Goal: Information Seeking & Learning: Learn about a topic

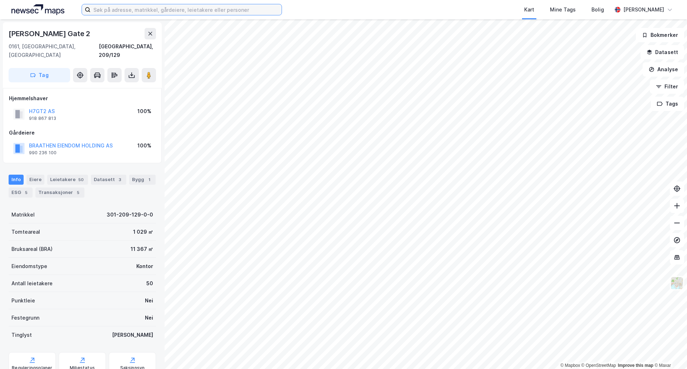
click at [154, 5] on input at bounding box center [186, 9] width 191 height 11
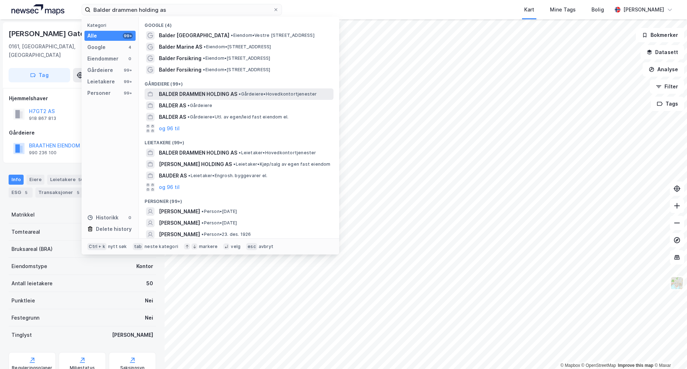
click at [182, 93] on span "BALDER DRAMMEN HOLDING AS" at bounding box center [198, 94] width 78 height 9
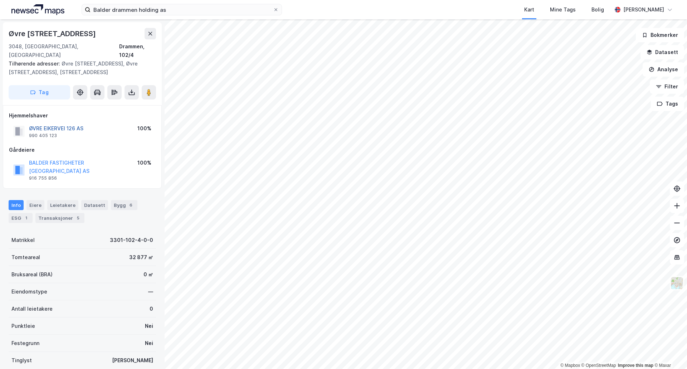
click at [0, 0] on button "ØVRE EIKERVEI 126 AS" at bounding box center [0, 0] width 0 height 0
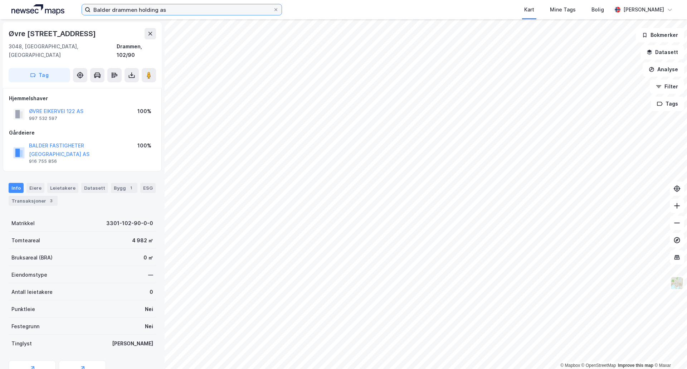
click at [183, 9] on input "Balder drammen holding as" at bounding box center [182, 9] width 183 height 11
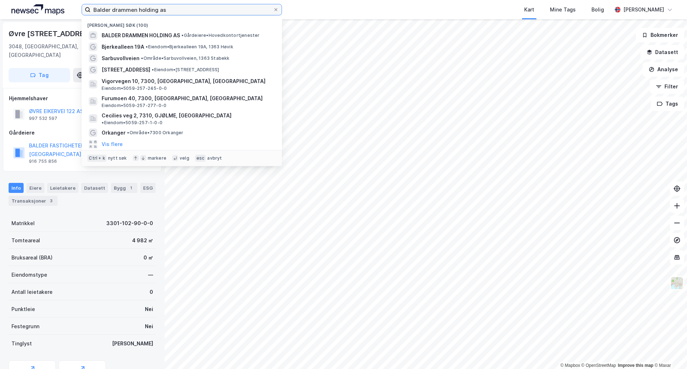
click at [183, 9] on input "Balder drammen holding as" at bounding box center [182, 9] width 183 height 11
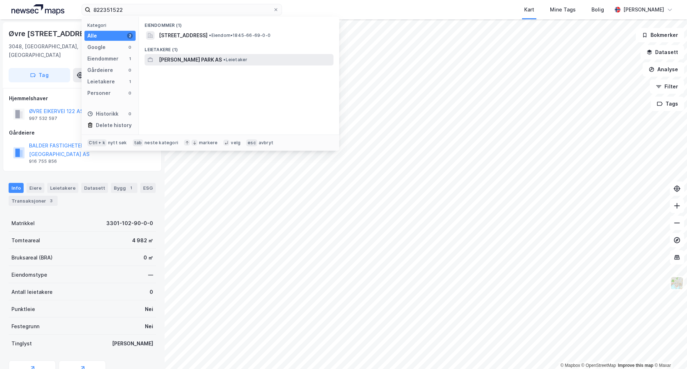
click at [212, 59] on span "[PERSON_NAME] PARK AS" at bounding box center [190, 59] width 63 height 9
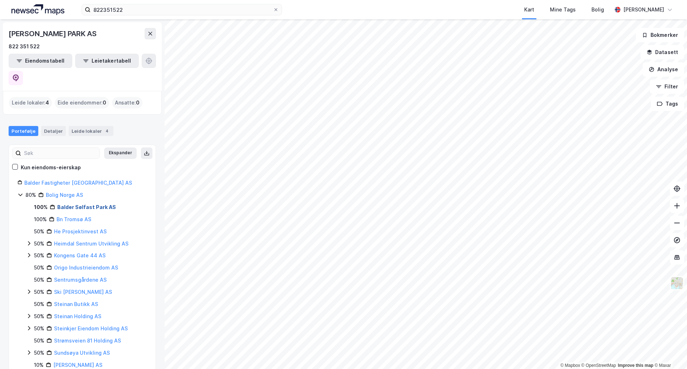
click at [71, 204] on link "Balder Sølfast Park AS" at bounding box center [86, 207] width 59 height 6
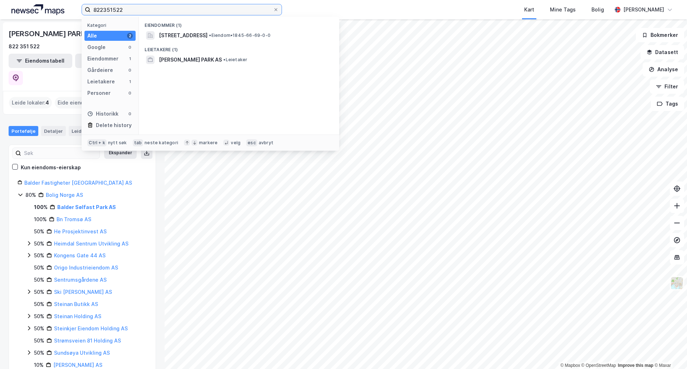
click at [217, 10] on input "822351522" at bounding box center [182, 9] width 183 height 11
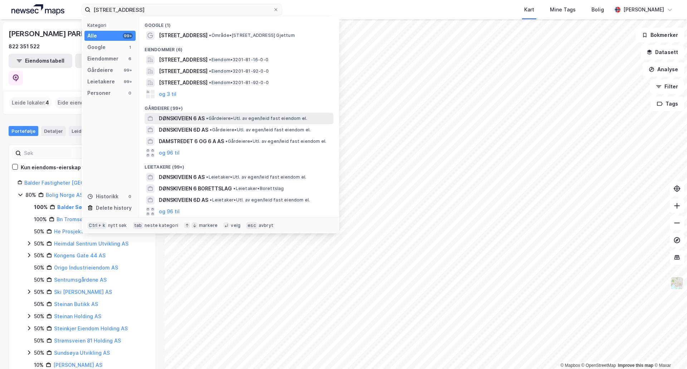
click at [198, 120] on span "DØNSKIVEIEN 6 AS" at bounding box center [182, 118] width 46 height 9
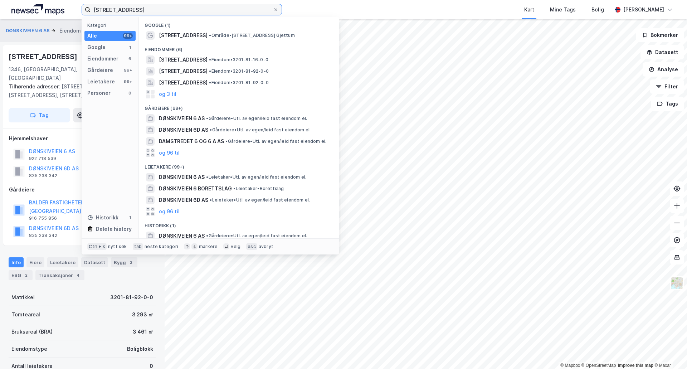
click at [227, 11] on input "[STREET_ADDRESS]" at bounding box center [182, 9] width 183 height 11
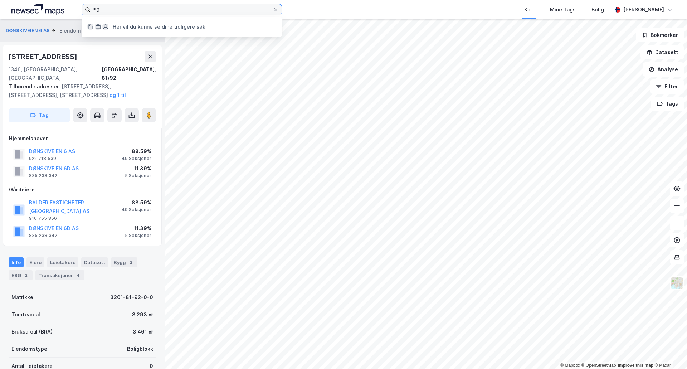
type input "*"
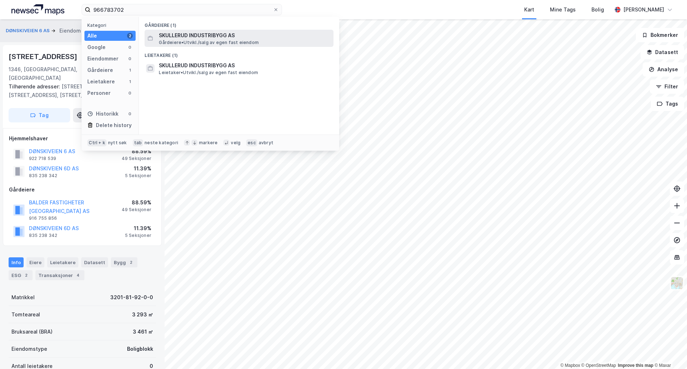
click at [199, 35] on span "SKULLERUD INDUSTRIBYGG AS" at bounding box center [245, 35] width 172 height 9
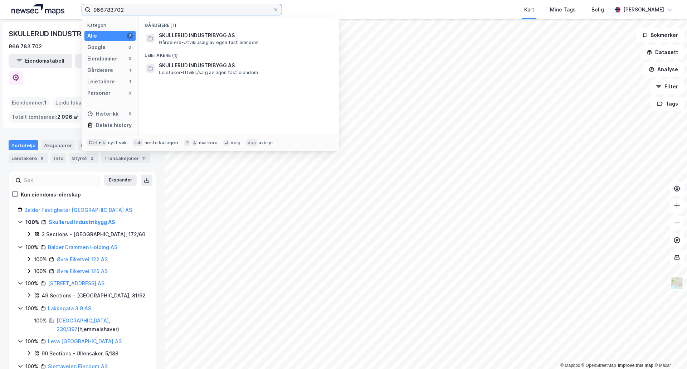
click at [236, 11] on input "966783702" at bounding box center [182, 9] width 183 height 11
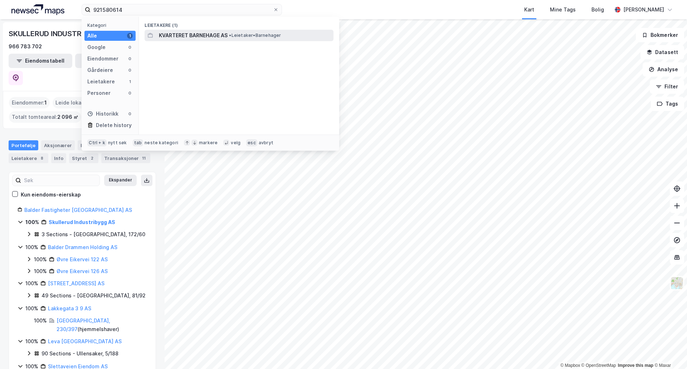
click at [216, 34] on span "KVARTERET BARNEHAGE AS" at bounding box center [193, 35] width 69 height 9
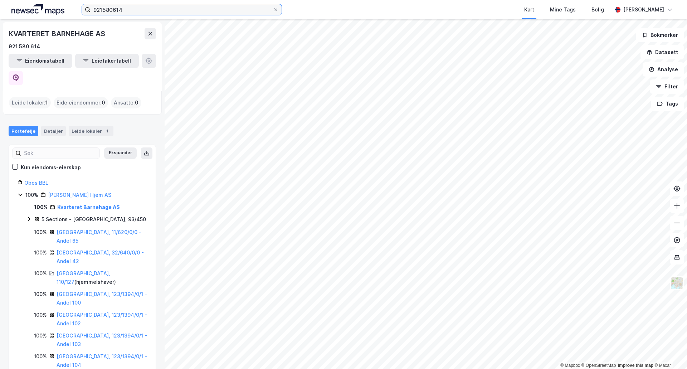
click at [135, 9] on input "921580614" at bounding box center [182, 9] width 183 height 11
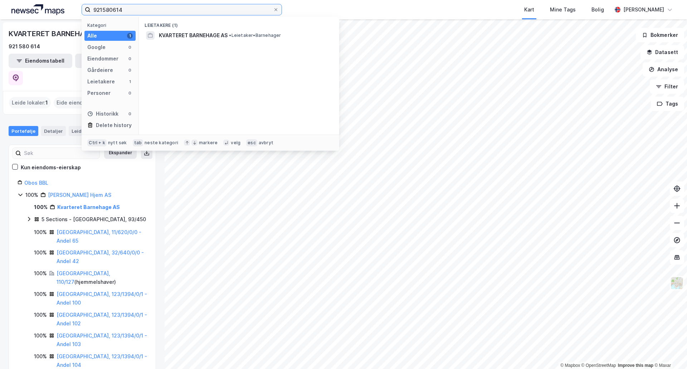
click at [135, 9] on input "921580614" at bounding box center [182, 9] width 183 height 11
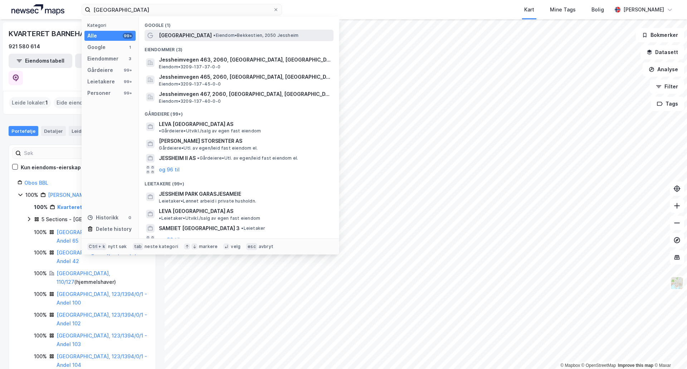
click at [169, 37] on span "[GEOGRAPHIC_DATA]" at bounding box center [185, 35] width 53 height 9
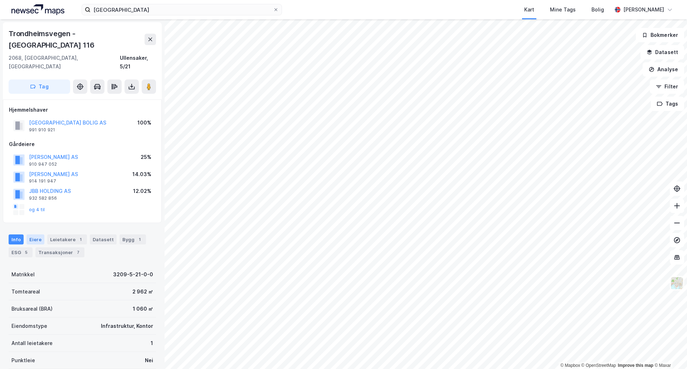
click at [35, 235] on div "Eiere" at bounding box center [35, 240] width 18 height 10
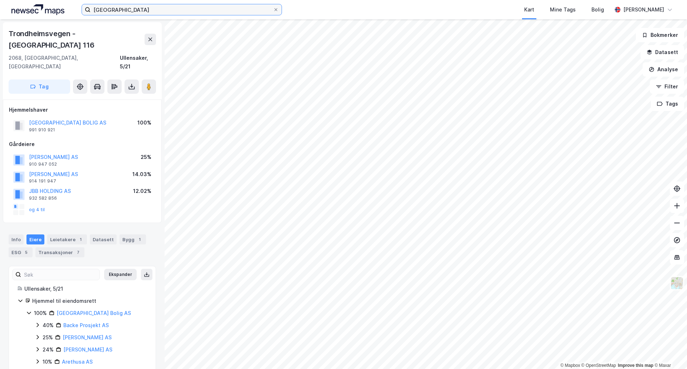
click at [144, 5] on input "[GEOGRAPHIC_DATA]" at bounding box center [182, 9] width 183 height 11
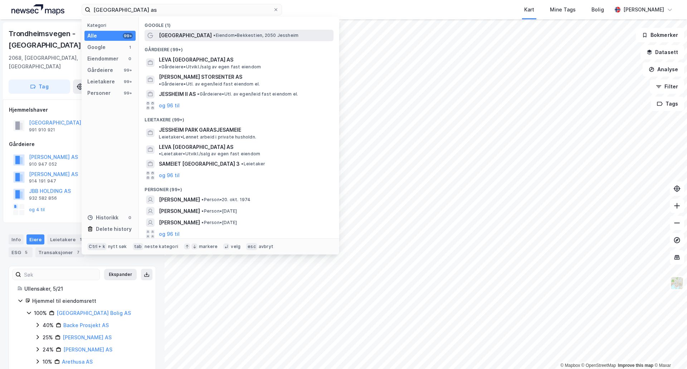
click at [179, 35] on span "[GEOGRAPHIC_DATA]" at bounding box center [185, 35] width 53 height 9
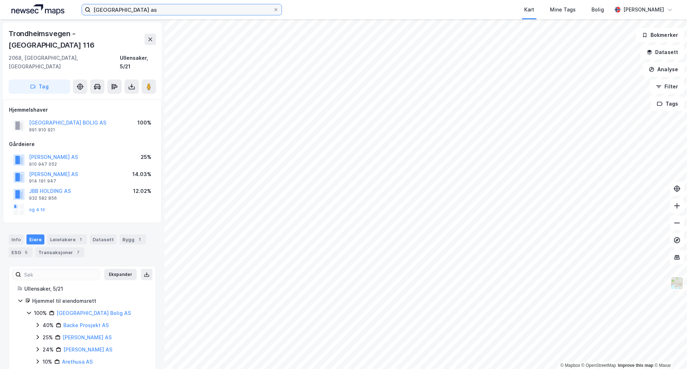
click at [157, 9] on input "[GEOGRAPHIC_DATA] as" at bounding box center [182, 9] width 183 height 11
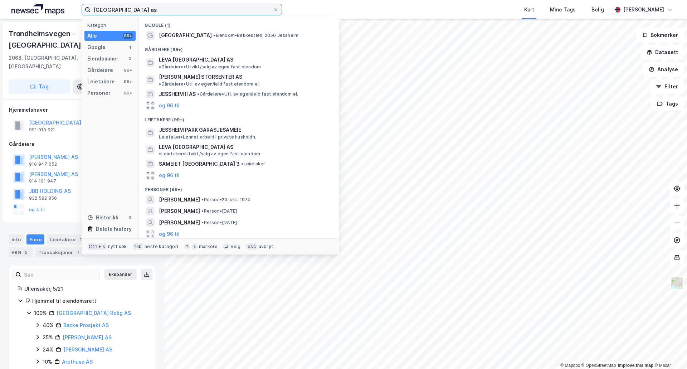
click at [157, 9] on input "[GEOGRAPHIC_DATA] as" at bounding box center [182, 9] width 183 height 11
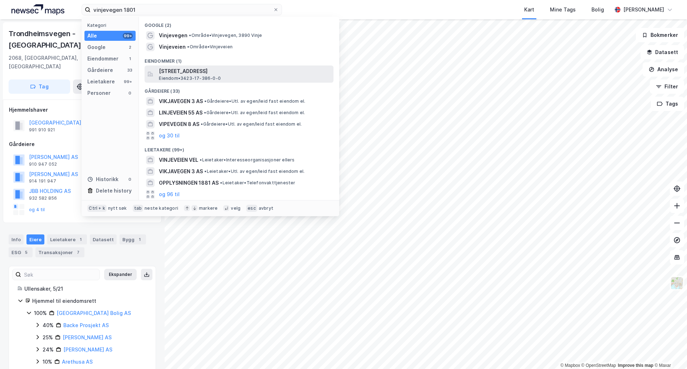
click at [194, 69] on span "[STREET_ADDRESS]" at bounding box center [245, 71] width 172 height 9
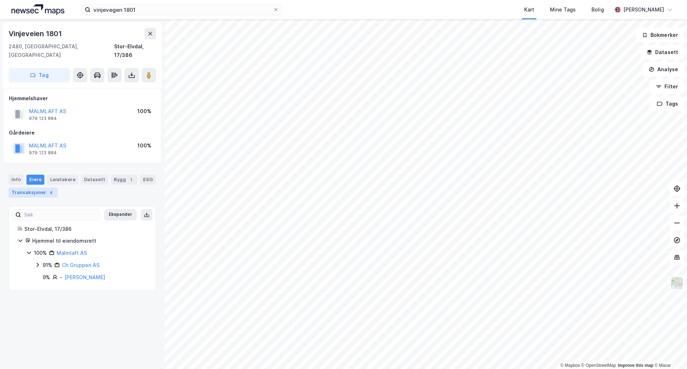
click at [32, 188] on div "Transaksjoner 4" at bounding box center [33, 193] width 49 height 10
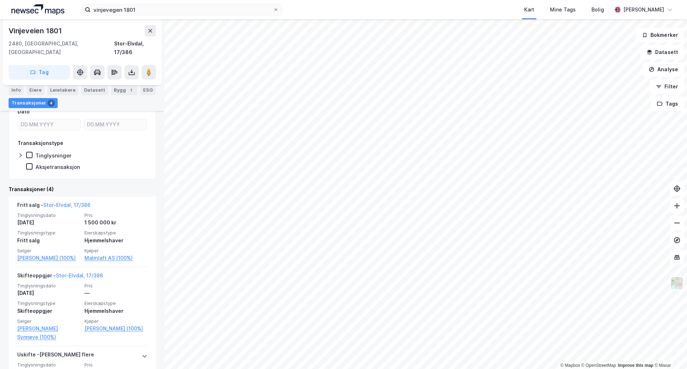
scroll to position [143, 0]
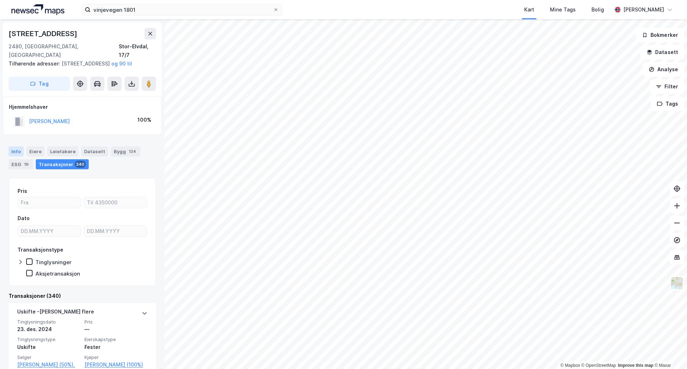
click at [15, 155] on div "Info" at bounding box center [16, 151] width 15 height 10
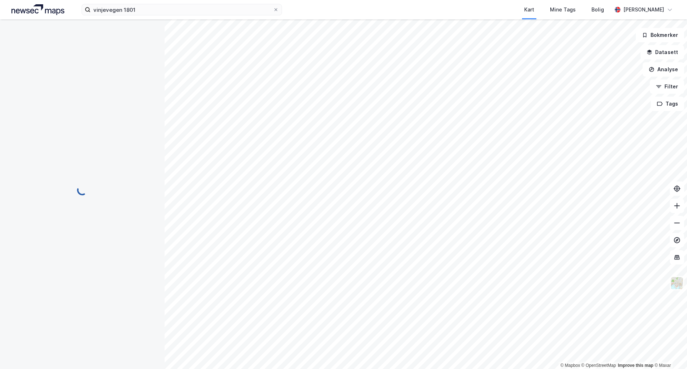
scroll to position [21, 0]
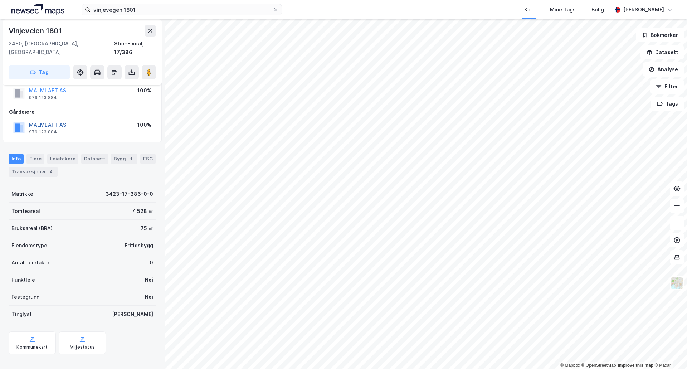
click at [0, 0] on button "MALMLAFT AS" at bounding box center [0, 0] width 0 height 0
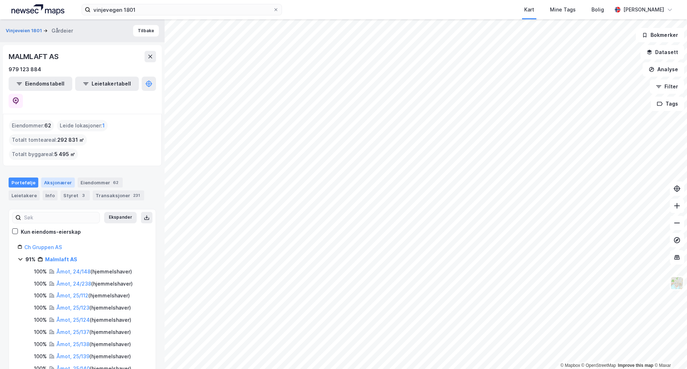
click at [52, 178] on div "Aksjonærer" at bounding box center [58, 183] width 34 height 10
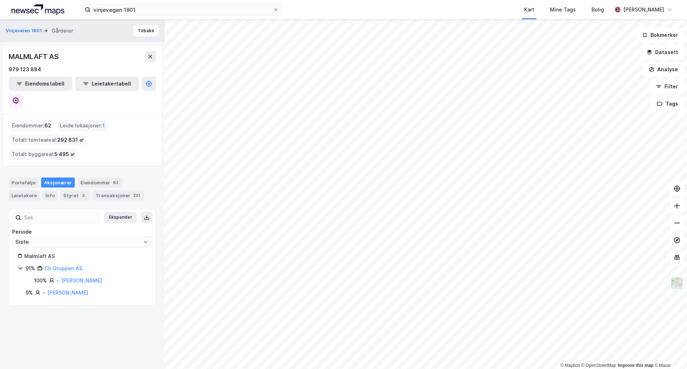
click at [140, 28] on button "Tilbake" at bounding box center [146, 30] width 26 height 11
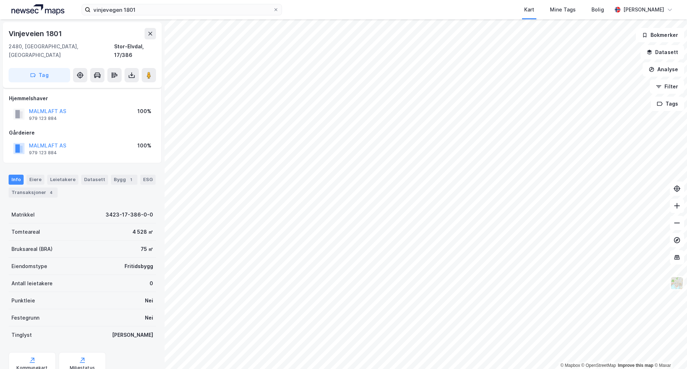
scroll to position [21, 0]
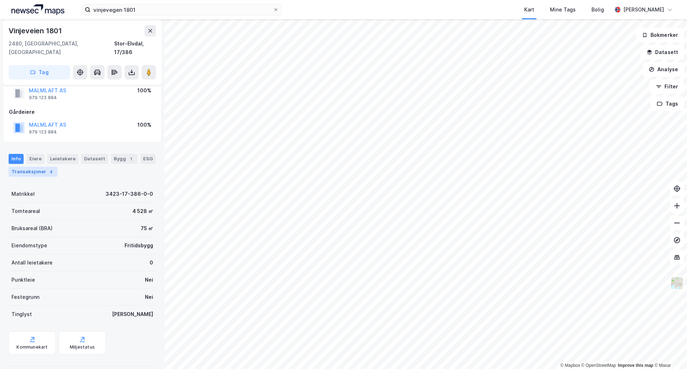
click at [32, 167] on div "Transaksjoner 4" at bounding box center [33, 172] width 49 height 10
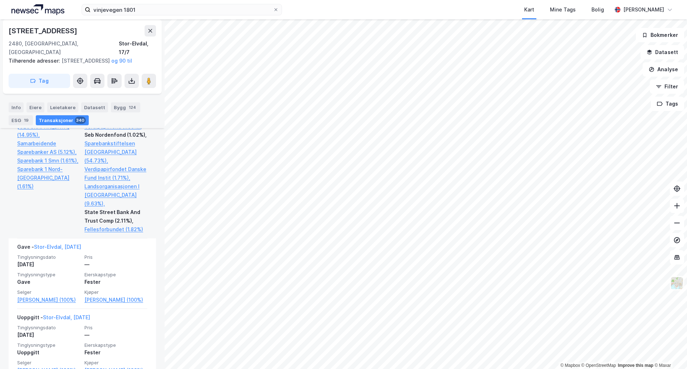
scroll to position [4046, 0]
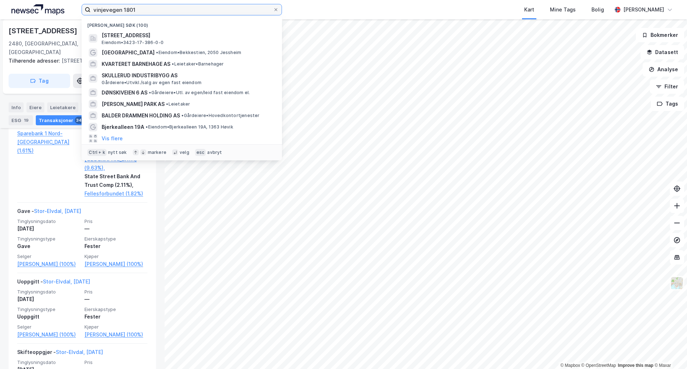
click at [137, 6] on input "vinjevegen 1801" at bounding box center [182, 9] width 183 height 11
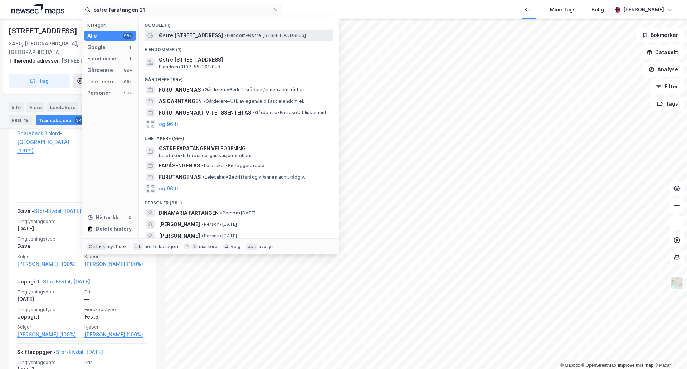
click at [182, 39] on span "Østre [STREET_ADDRESS]" at bounding box center [191, 35] width 64 height 9
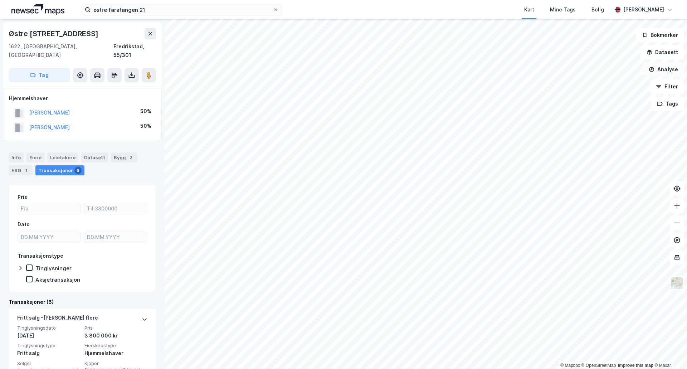
click at [678, 71] on button "Analyse" at bounding box center [664, 69] width 42 height 14
click at [590, 82] on div "Tegn område" at bounding box center [601, 85] width 62 height 6
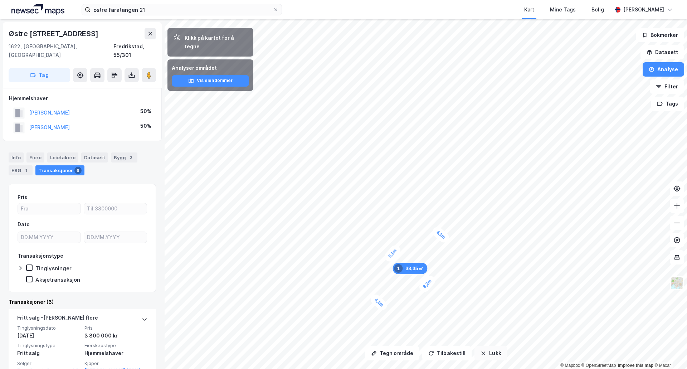
click at [491, 354] on button "Lukk" at bounding box center [491, 353] width 33 height 14
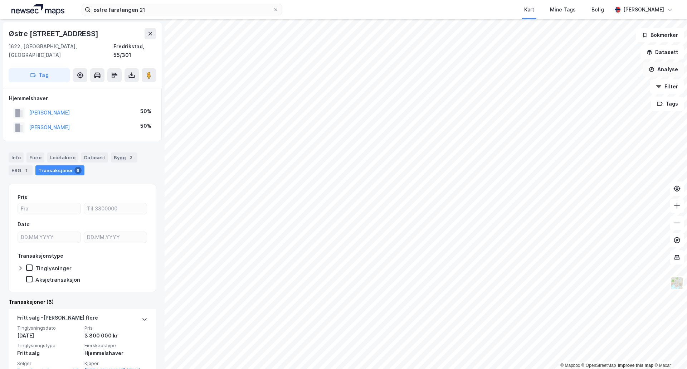
click at [664, 70] on button "Analyse" at bounding box center [664, 69] width 42 height 14
click at [586, 70] on div "Mål avstand" at bounding box center [601, 70] width 62 height 6
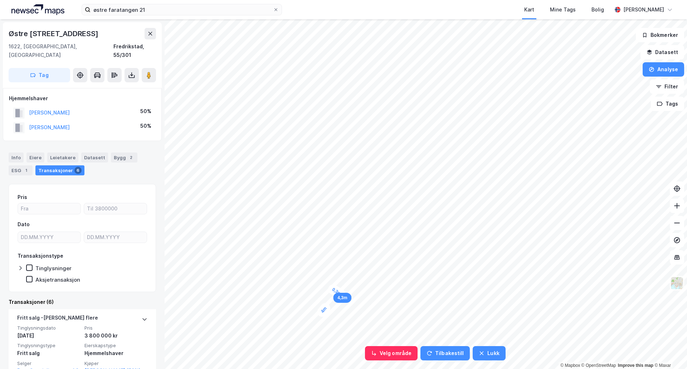
click at [336, 291] on div "0,3m" at bounding box center [337, 292] width 21 height 18
click at [382, 353] on button "Velg område" at bounding box center [391, 353] width 53 height 14
click at [381, 351] on button "Endre område" at bounding box center [393, 353] width 56 height 14
click at [381, 351] on button "Velg område" at bounding box center [391, 353] width 53 height 14
click at [381, 351] on button "Endre område" at bounding box center [393, 353] width 56 height 14
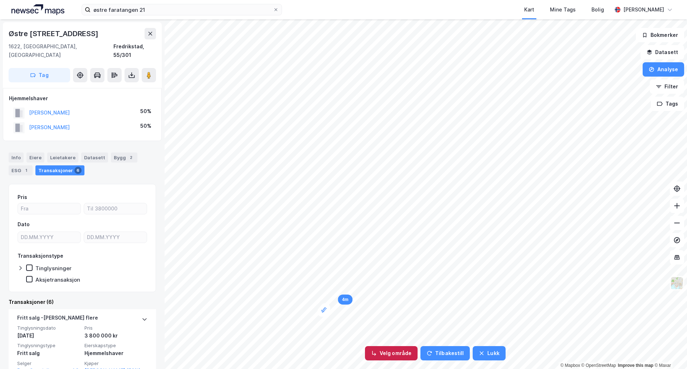
click at [394, 348] on button "Velg område" at bounding box center [391, 353] width 53 height 14
click at [493, 353] on button "Lukk" at bounding box center [493, 353] width 33 height 14
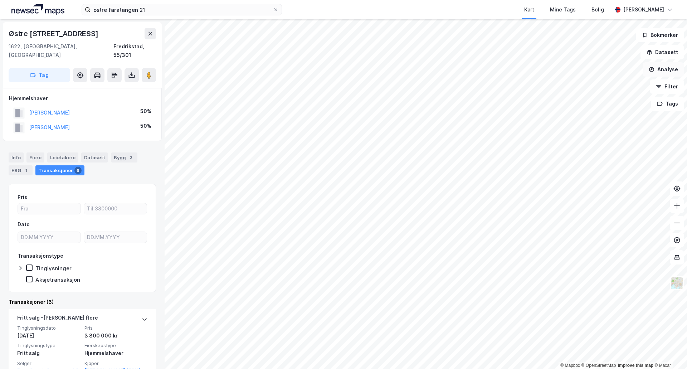
click at [668, 72] on button "Analyse" at bounding box center [664, 69] width 42 height 14
click at [590, 69] on div "Mål avstand" at bounding box center [601, 70] width 62 height 6
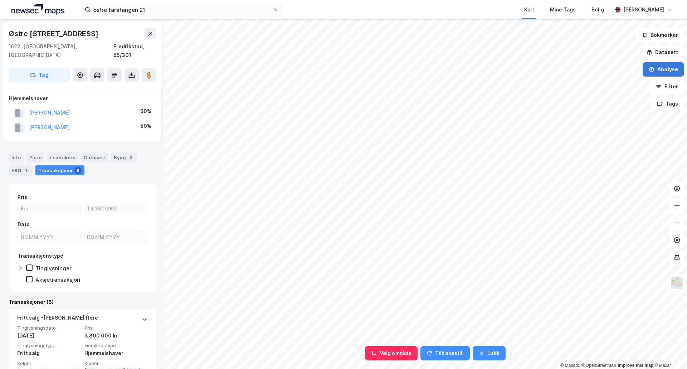
click at [661, 71] on button "Analyse" at bounding box center [664, 69] width 42 height 14
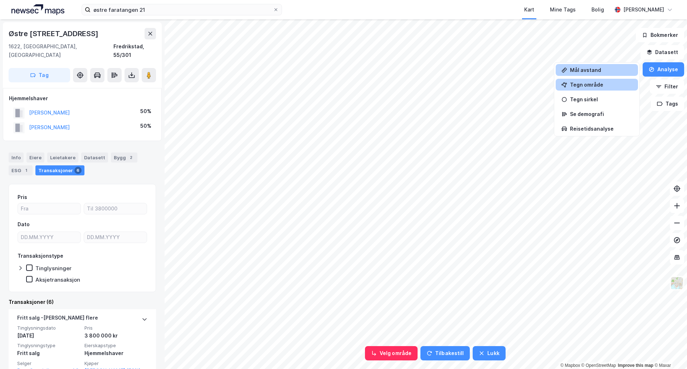
click at [598, 87] on div "Tegn område" at bounding box center [601, 85] width 62 height 6
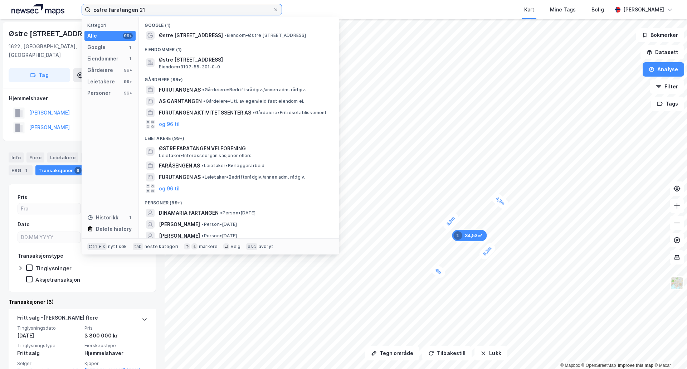
click at [156, 10] on input "østre faratangen 21" at bounding box center [182, 9] width 183 height 11
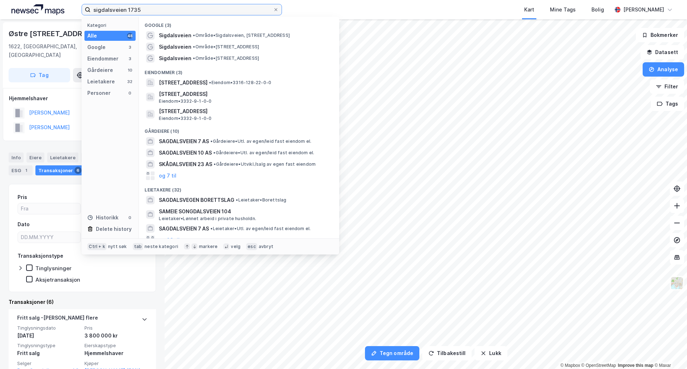
type input "sigdalsveien 1735"
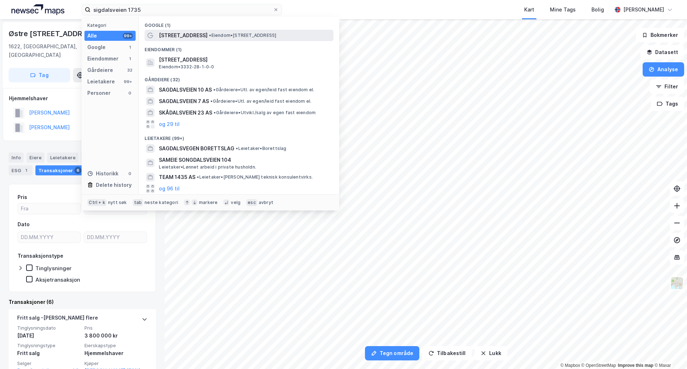
click at [226, 37] on span "• Eiendom • [STREET_ADDRESS]" at bounding box center [242, 36] width 67 height 6
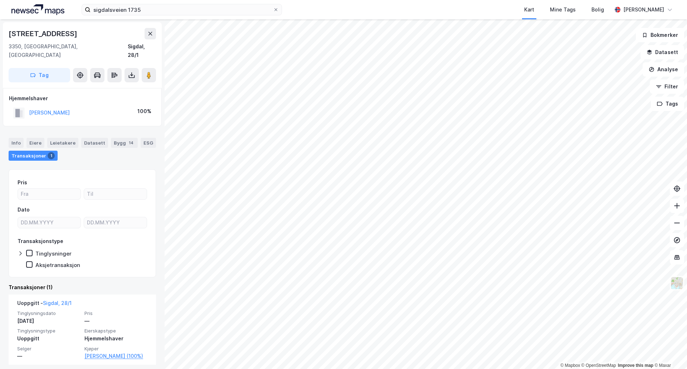
click at [480, 369] on html "sigdalsveien 1735 Kart Mine Tags Bolig [PERSON_NAME] © Mapbox © OpenStreetMap I…" at bounding box center [343, 184] width 687 height 369
click at [0, 0] on button "[PERSON_NAME]" at bounding box center [0, 0] width 0 height 0
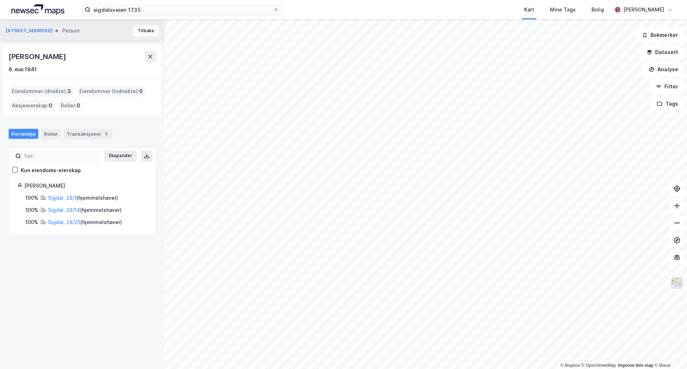
click at [143, 33] on button "Tilbake" at bounding box center [146, 30] width 26 height 11
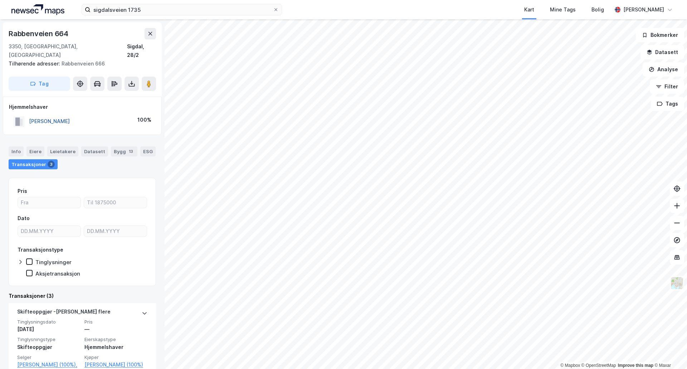
click at [0, 0] on button "[PERSON_NAME]" at bounding box center [0, 0] width 0 height 0
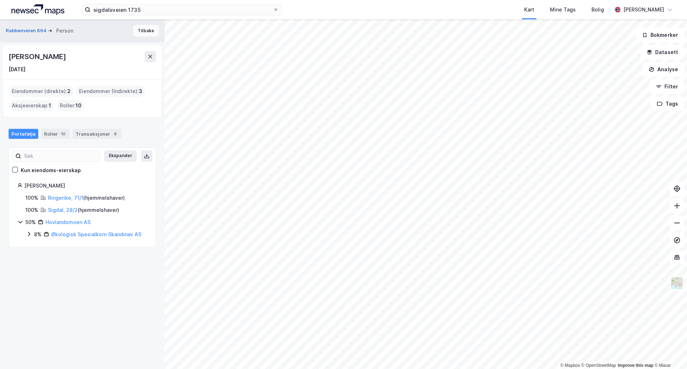
click at [144, 34] on button "Tilbake" at bounding box center [146, 30] width 26 height 11
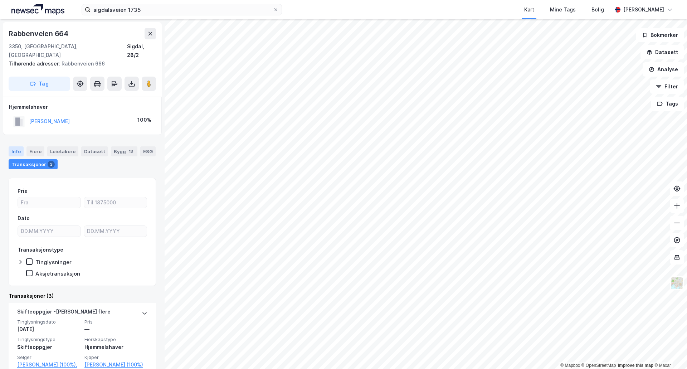
click at [18, 146] on div "Info" at bounding box center [16, 151] width 15 height 10
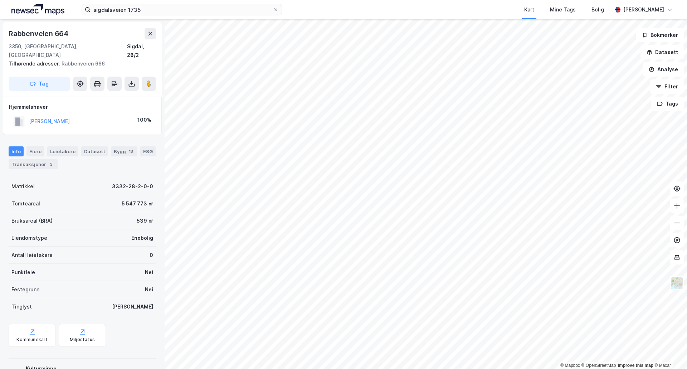
click at [480, 369] on html "sigdalsveien 1735 Kart Mine Tags Bolig [PERSON_NAME] © Mapbox © OpenStreetMap I…" at bounding box center [343, 184] width 687 height 369
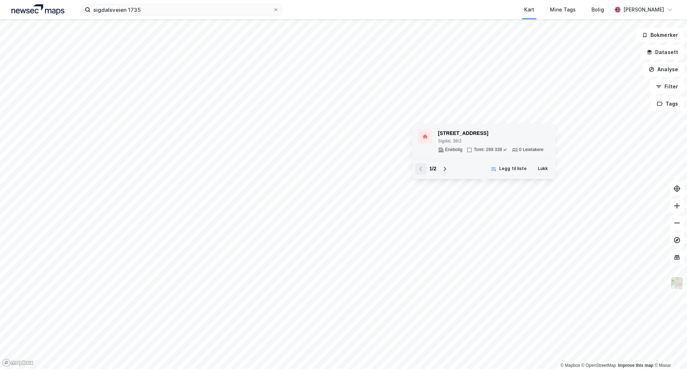
click at [452, 136] on div "[STREET_ADDRESS]" at bounding box center [491, 133] width 106 height 9
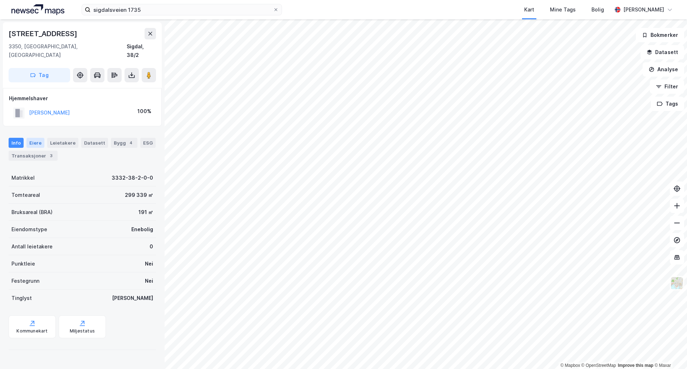
click at [35, 138] on div "Eiere" at bounding box center [35, 143] width 18 height 10
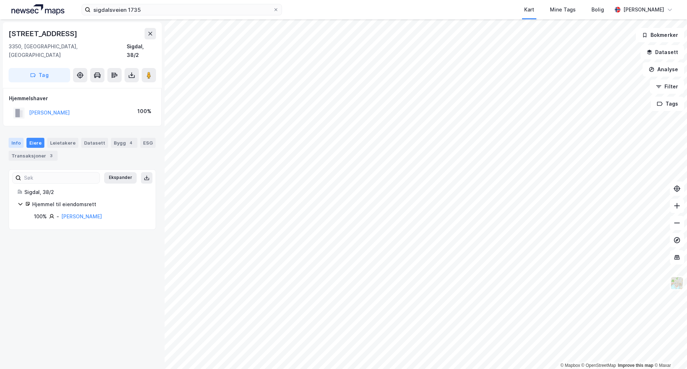
click at [17, 138] on div "Info" at bounding box center [16, 143] width 15 height 10
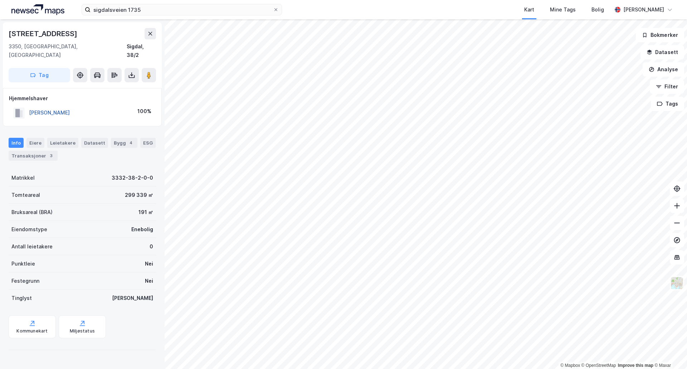
click at [0, 0] on button "[PERSON_NAME]" at bounding box center [0, 0] width 0 height 0
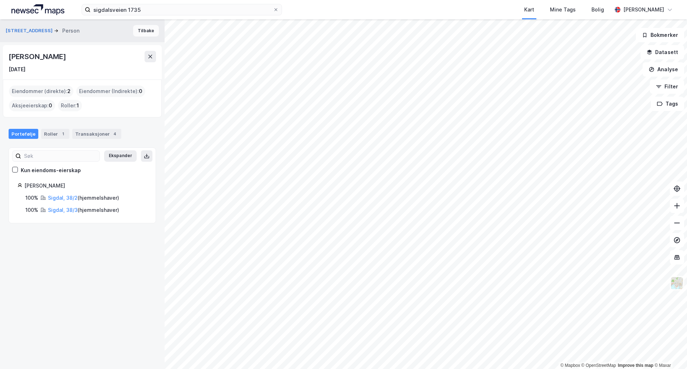
click at [142, 31] on button "Tilbake" at bounding box center [146, 30] width 26 height 11
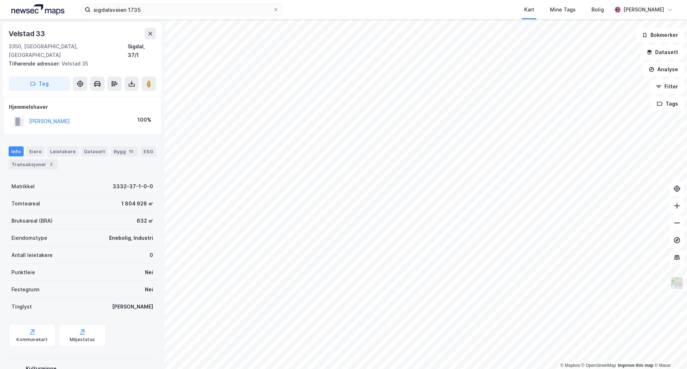
scroll to position [1, 0]
